Goal: Task Accomplishment & Management: Manage account settings

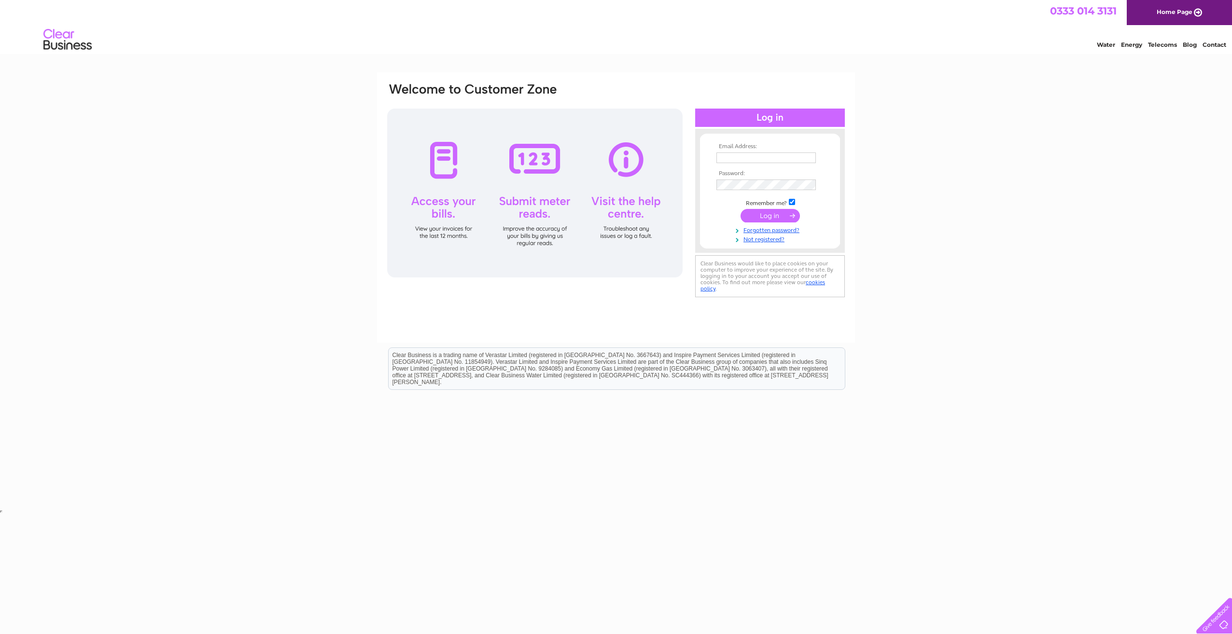
type input "[EMAIL_ADDRESS][DOMAIN_NAME]"
click at [757, 215] on input "submit" at bounding box center [769, 216] width 59 height 14
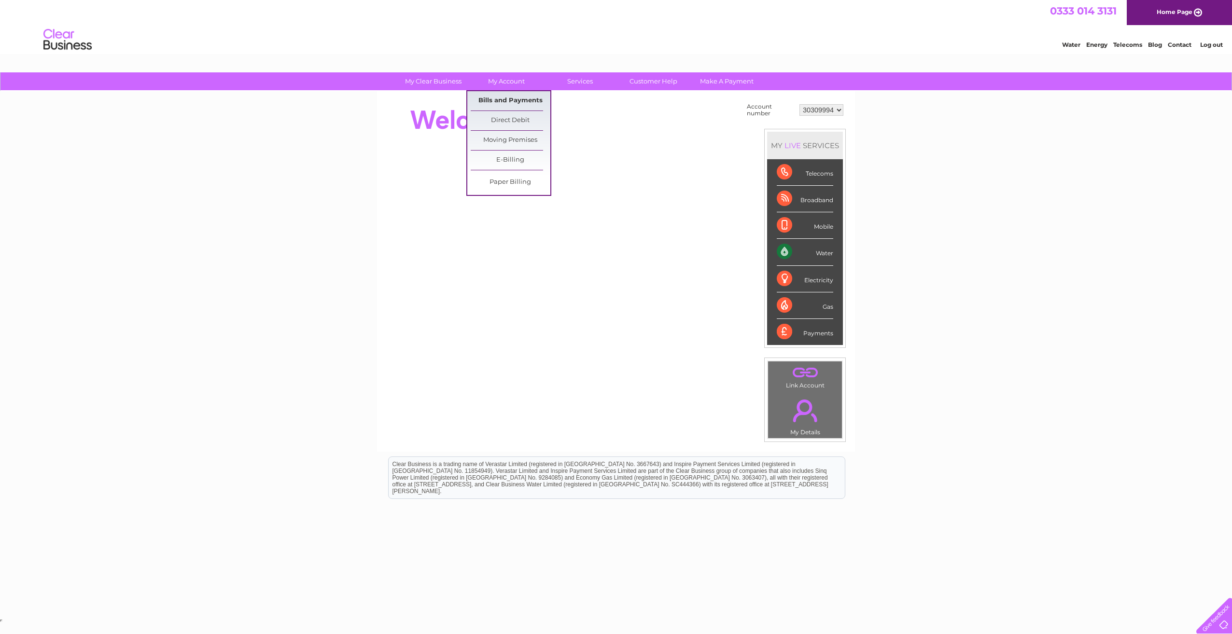
click at [502, 101] on link "Bills and Payments" at bounding box center [511, 100] width 80 height 19
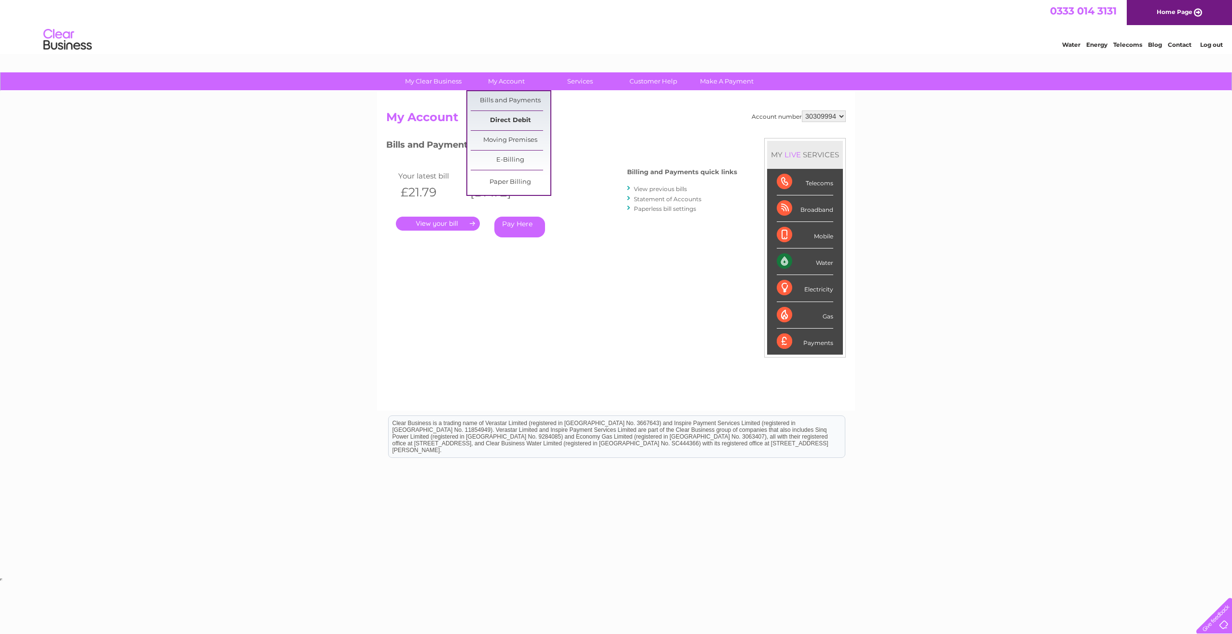
click at [496, 117] on link "Direct Debit" at bounding box center [511, 120] width 80 height 19
